Goal: Browse casually: Explore the website without a specific task or goal

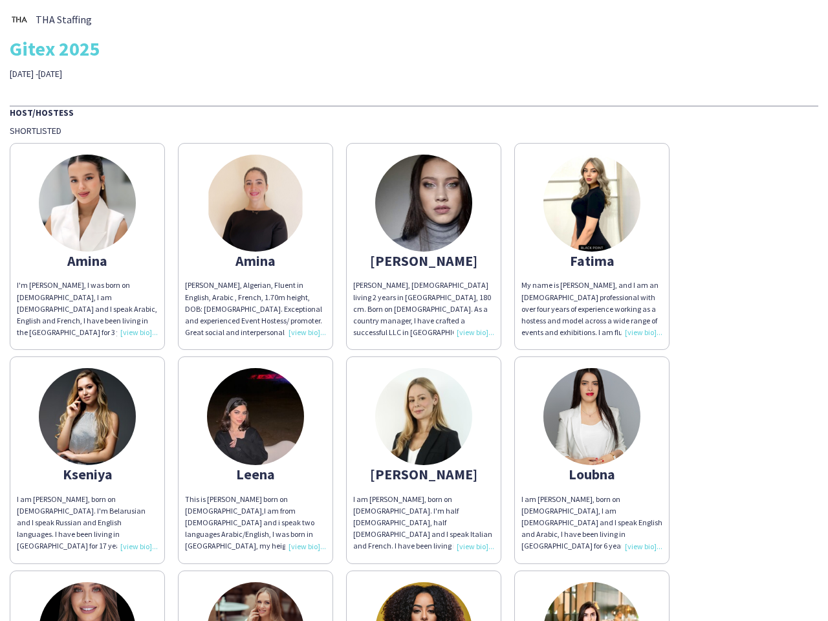
click at [414, 310] on div "[PERSON_NAME], [DEMOGRAPHIC_DATA] living 2 years in [GEOGRAPHIC_DATA], 180 cm. …" at bounding box center [423, 308] width 141 height 59
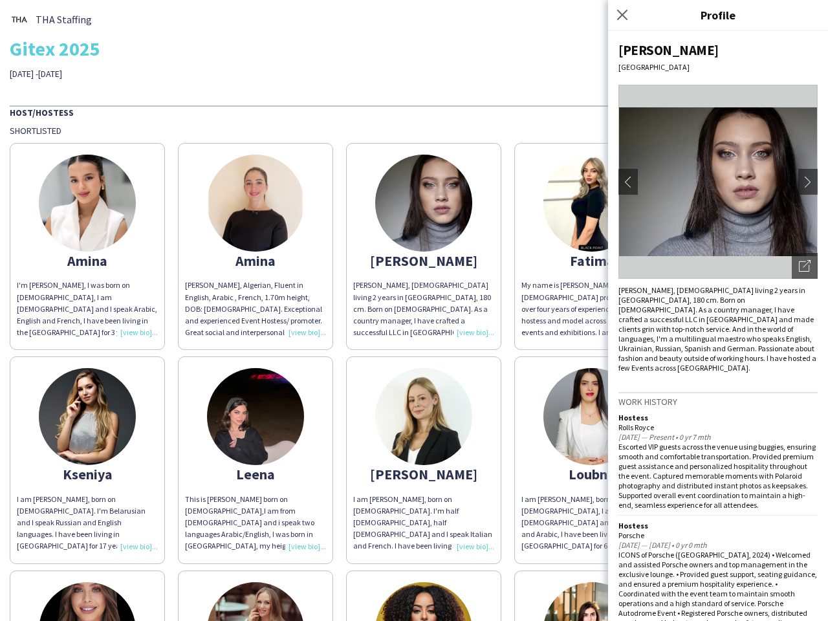
click at [87, 246] on img at bounding box center [87, 203] width 97 height 97
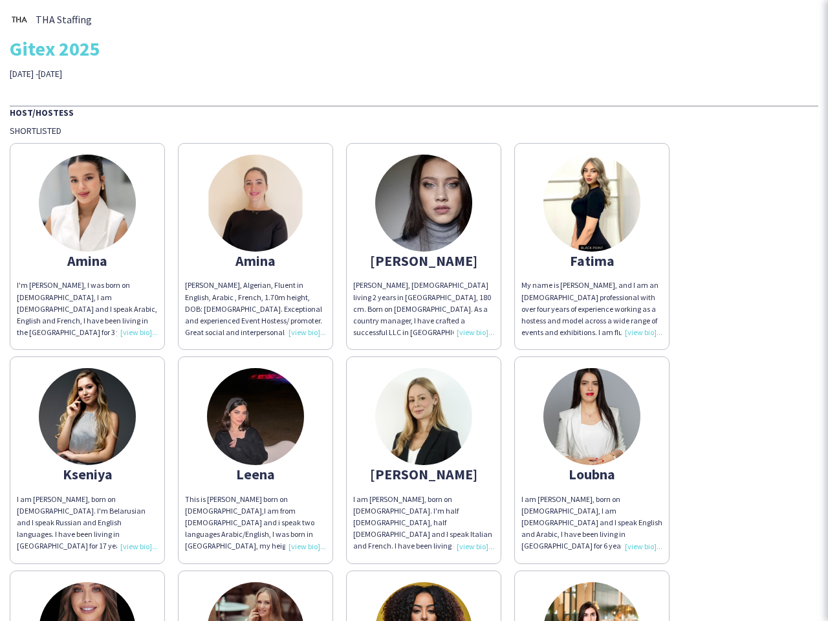
click at [255, 246] on img at bounding box center [255, 203] width 97 height 97
click at [424, 246] on img at bounding box center [423, 203] width 97 height 97
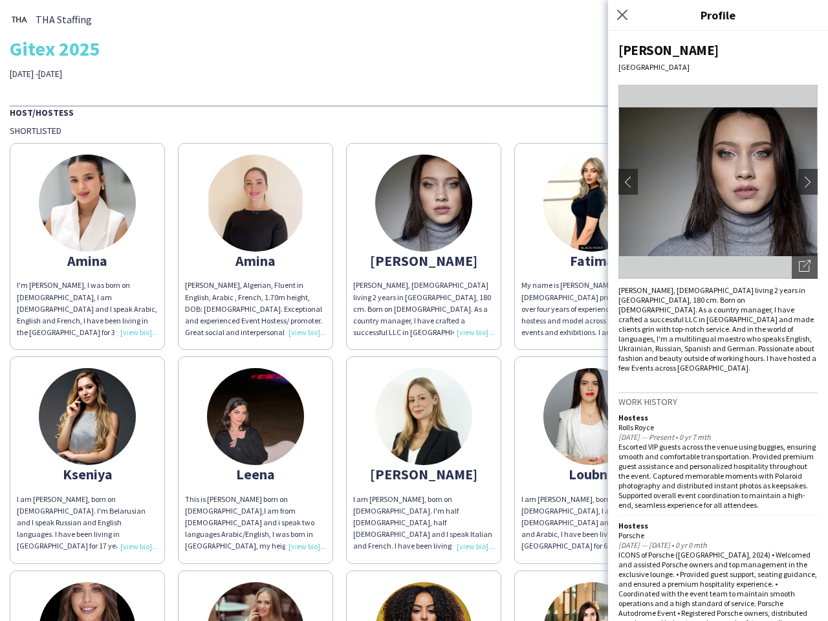
click at [592, 246] on img at bounding box center [591, 203] width 97 height 97
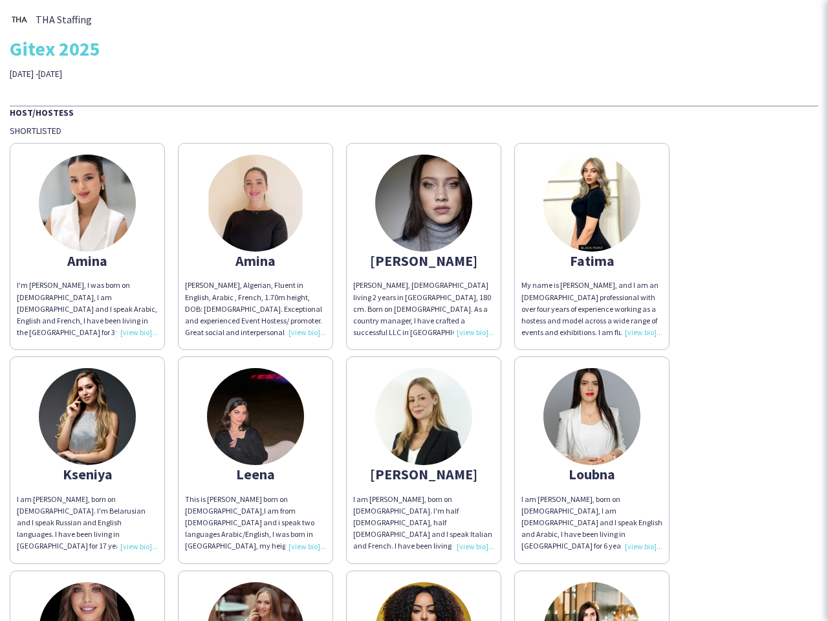
click at [87, 460] on img at bounding box center [87, 416] width 97 height 97
click at [255, 460] on img at bounding box center [255, 416] width 97 height 97
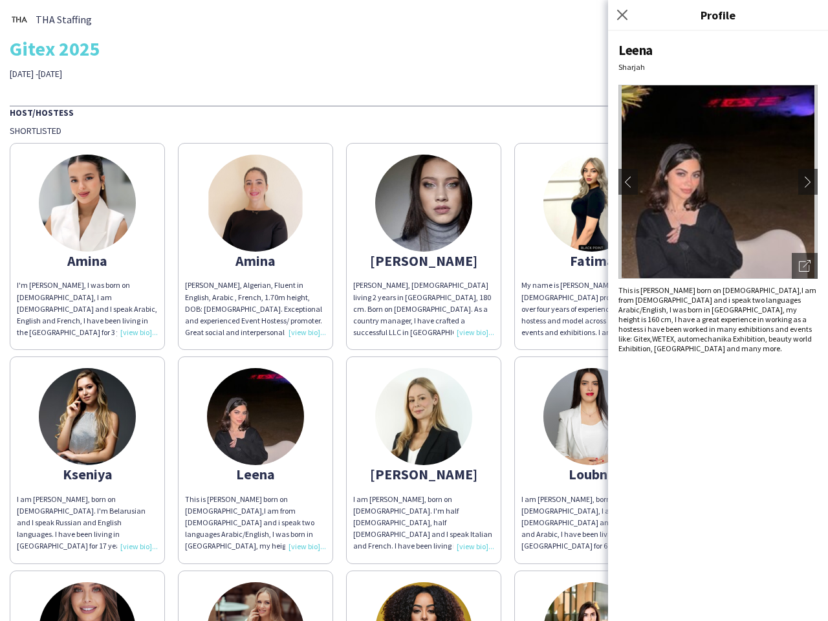
click at [424, 460] on img at bounding box center [423, 416] width 97 height 97
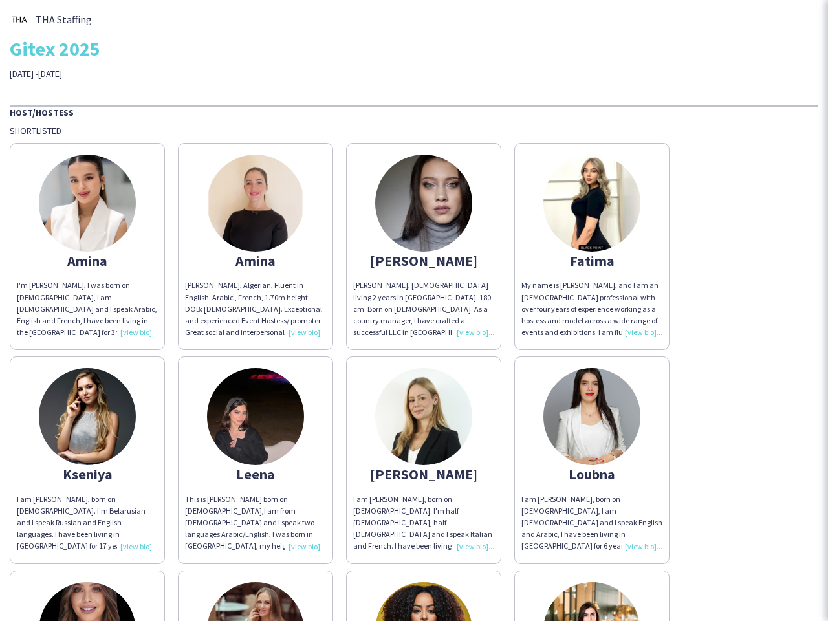
click at [592, 460] on img at bounding box center [591, 416] width 97 height 97
click at [87, 596] on img at bounding box center [87, 630] width 97 height 97
